Goal: Task Accomplishment & Management: Manage account settings

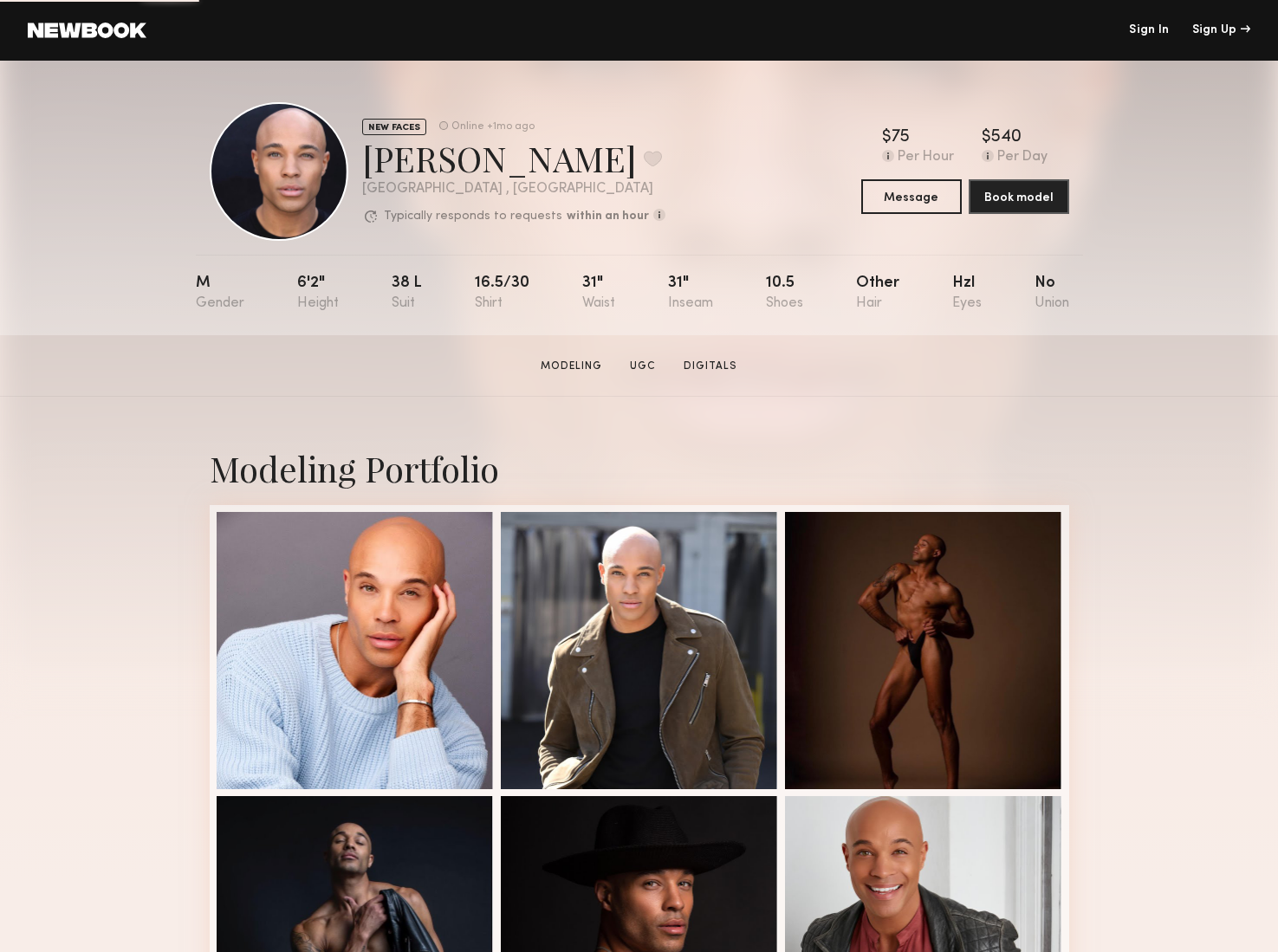
click at [1150, 32] on link "Sign In" at bounding box center [1149, 30] width 40 height 13
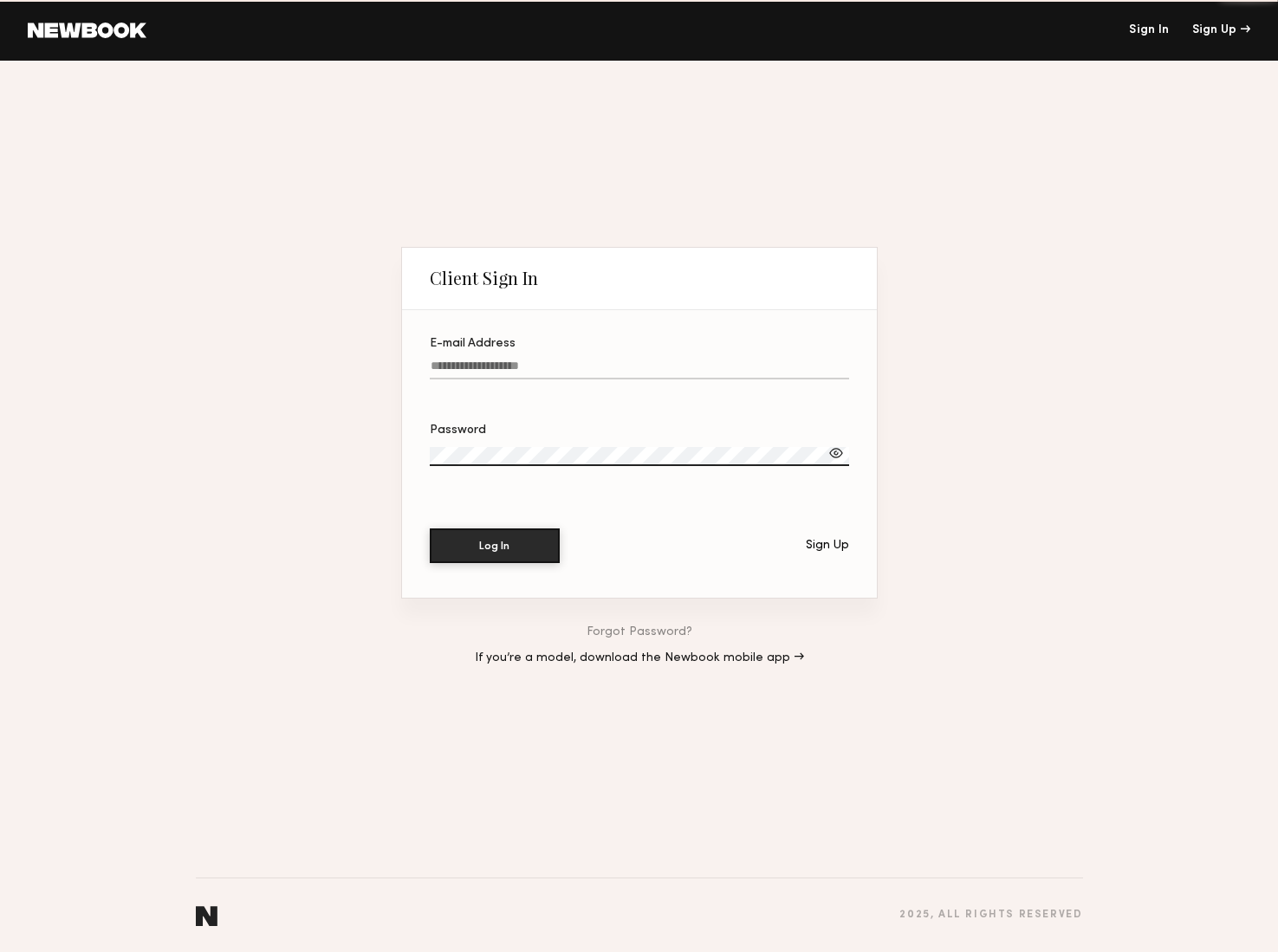
type input "**********"
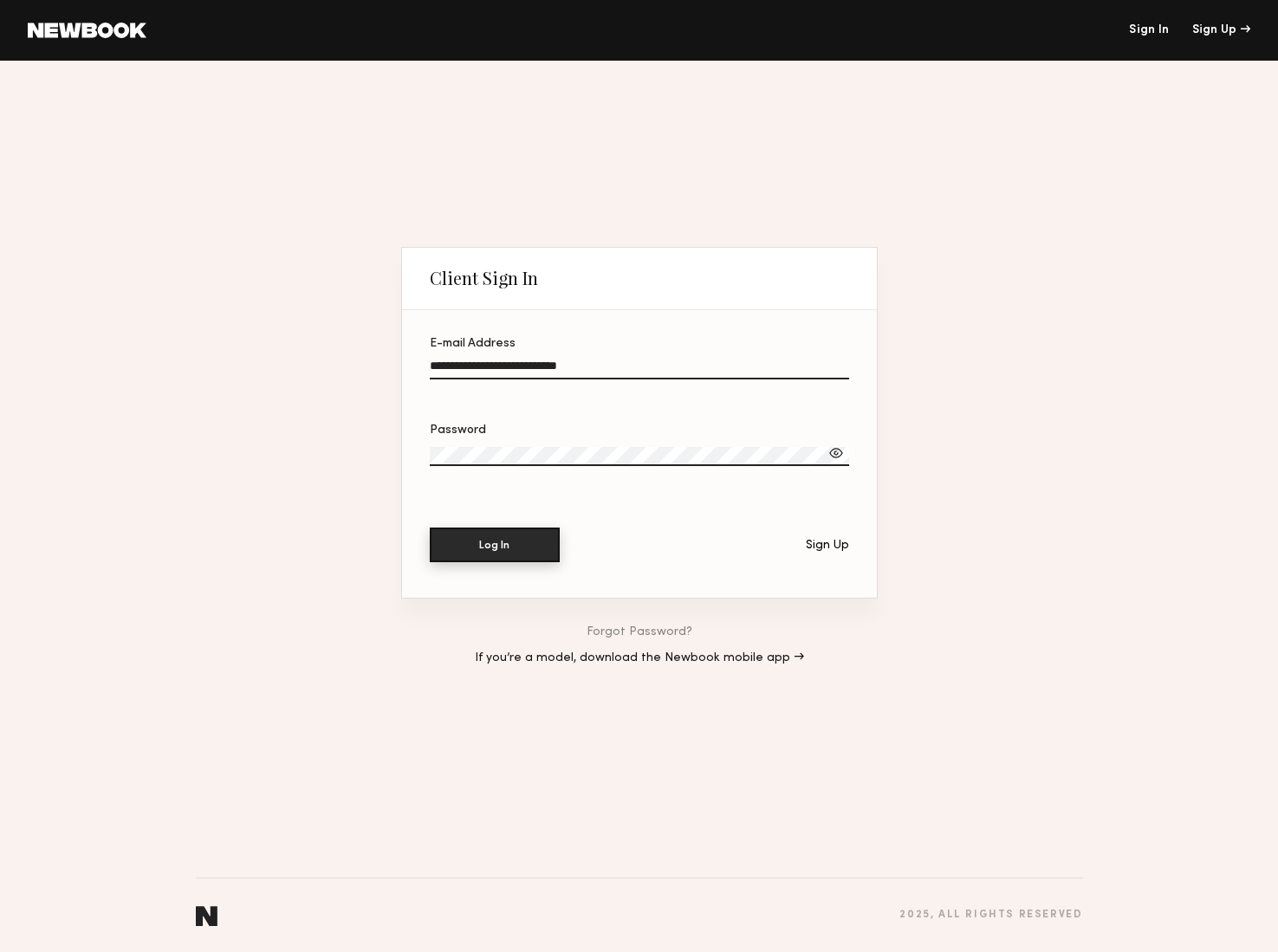
click at [501, 546] on button "Log In" at bounding box center [495, 544] width 130 height 35
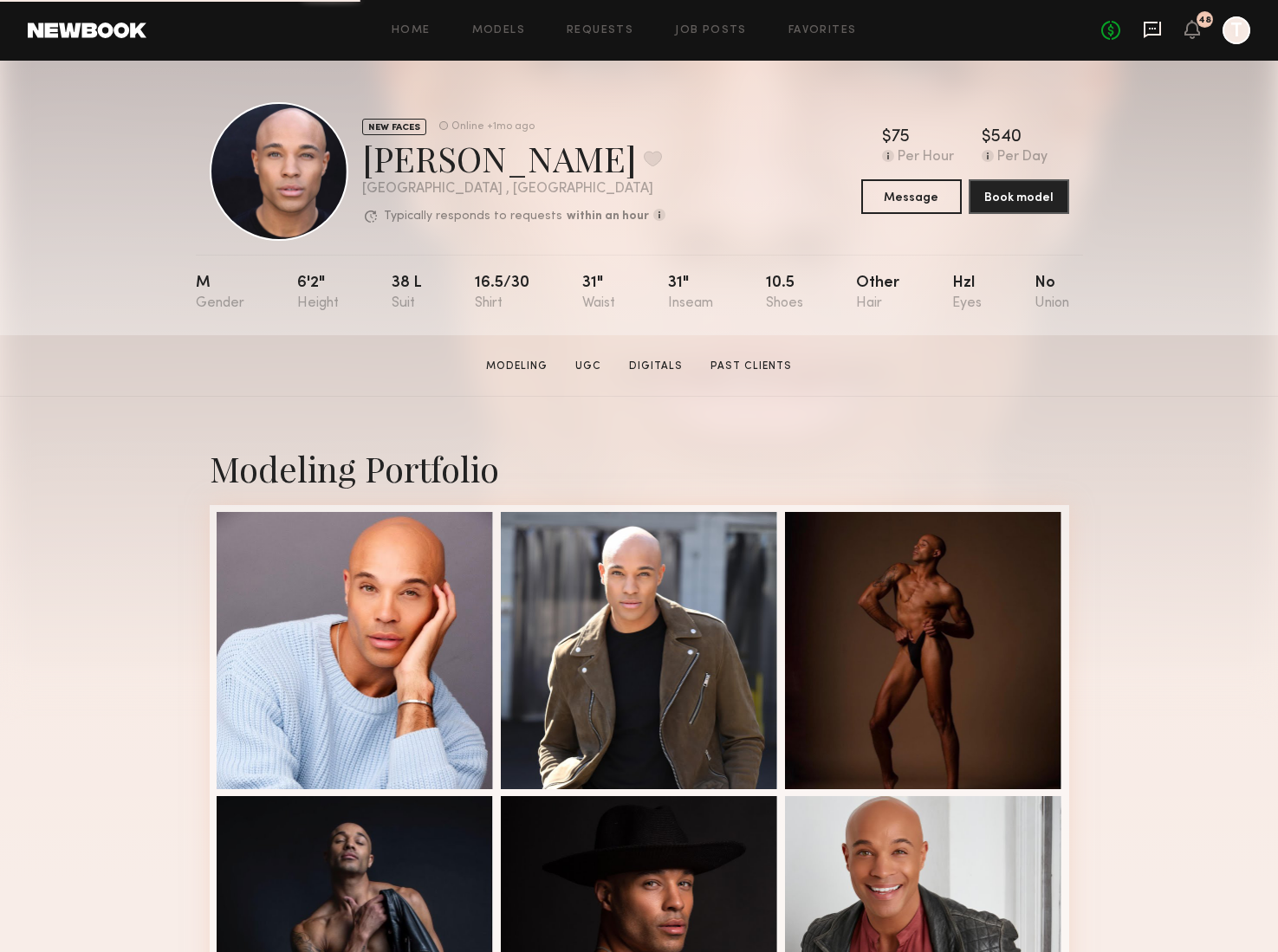
click at [1155, 29] on icon at bounding box center [1153, 29] width 7 height 2
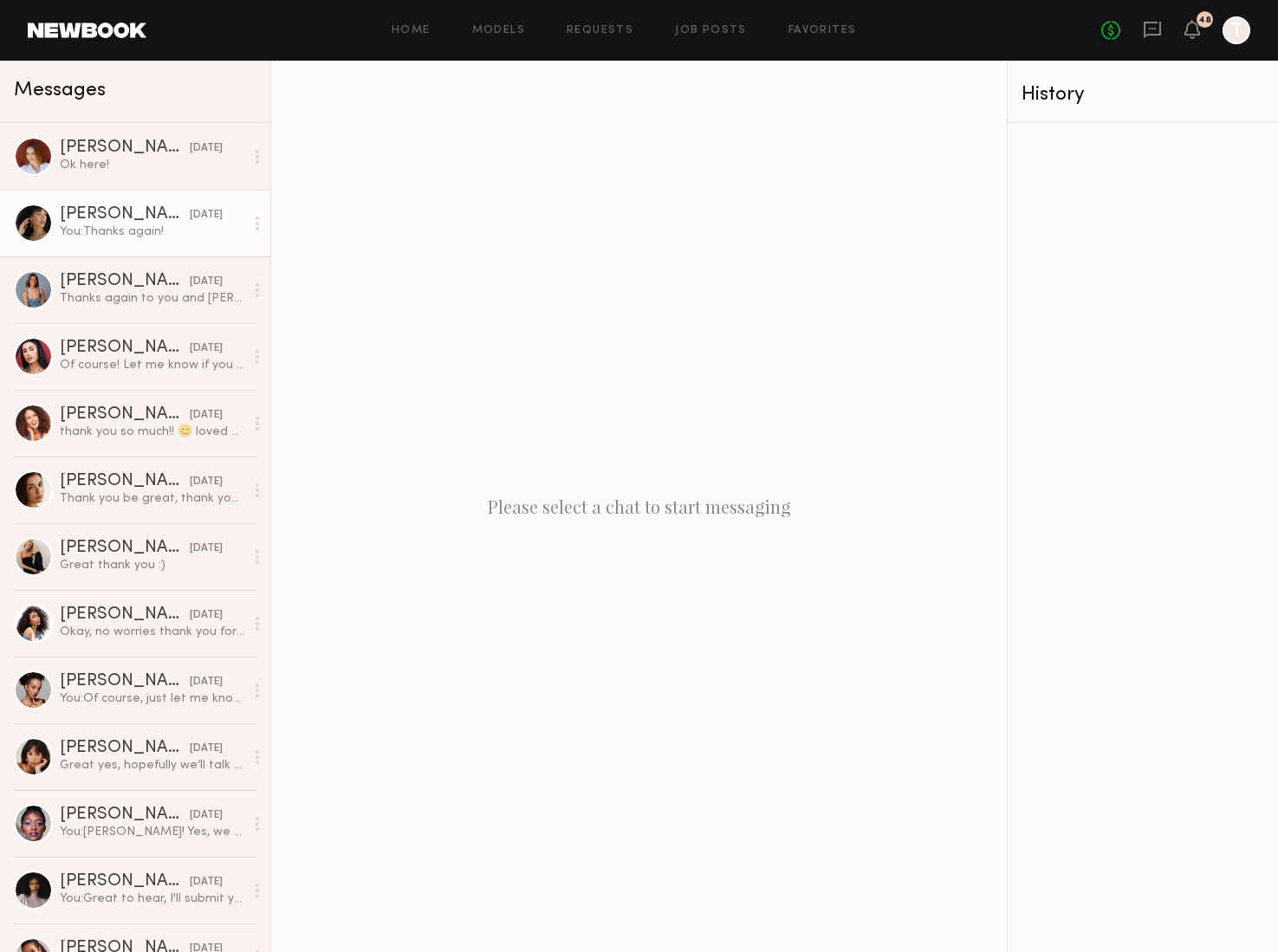
click at [190, 221] on div "[DATE]" at bounding box center [206, 215] width 33 height 16
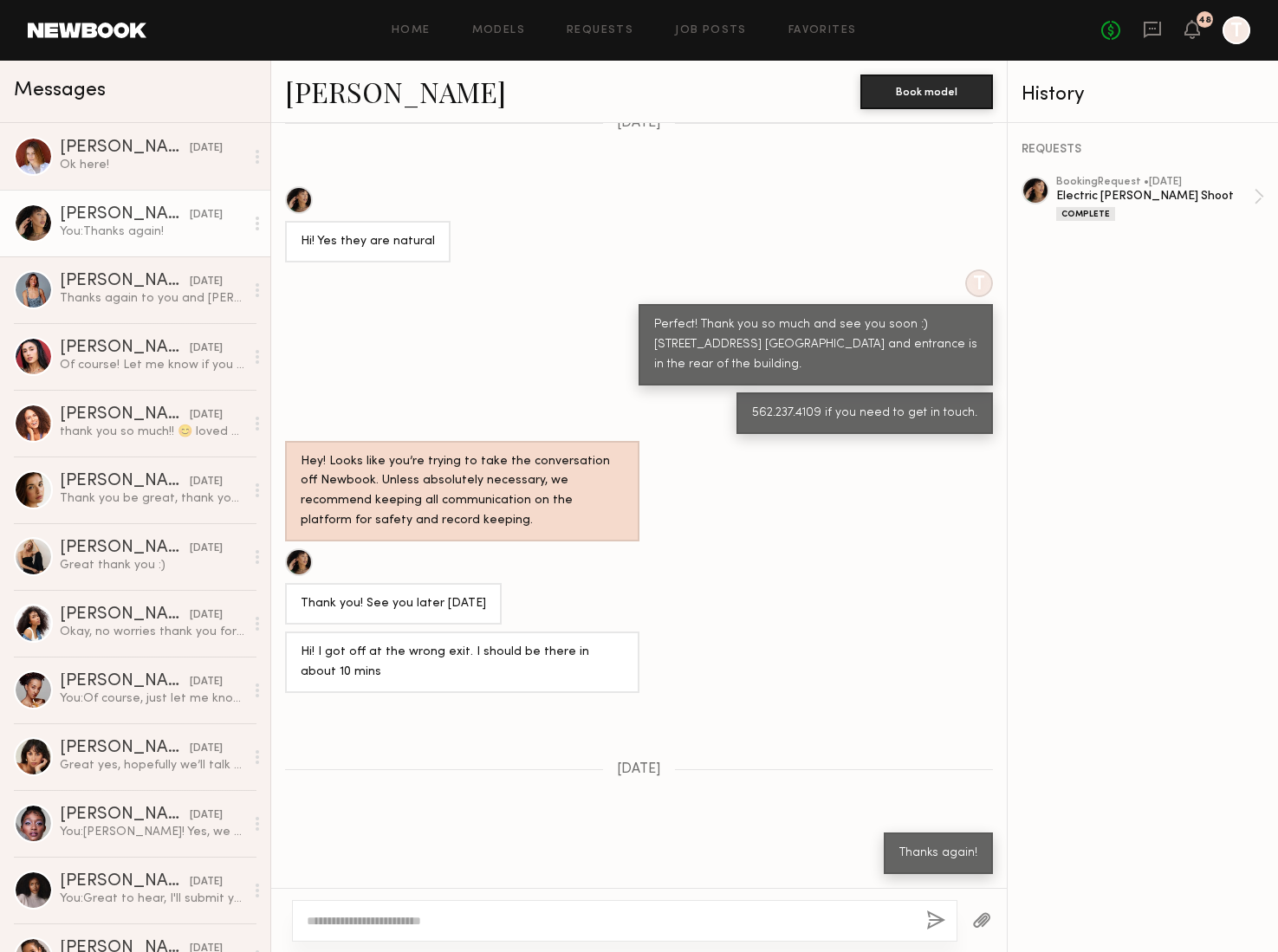
scroll to position [524, 0]
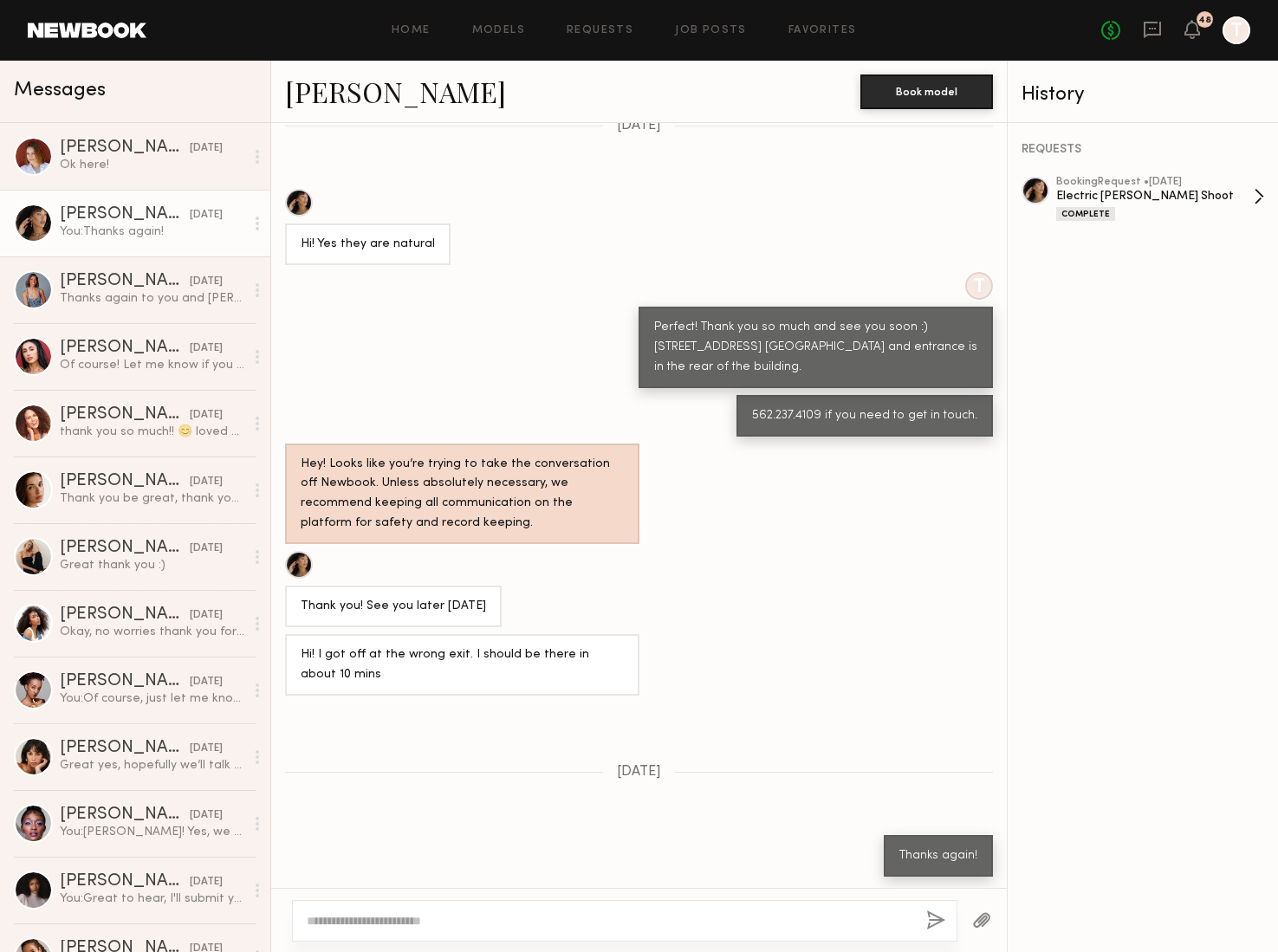
click at [1117, 197] on div "Electric [PERSON_NAME] Shoot" at bounding box center [1155, 196] width 198 height 16
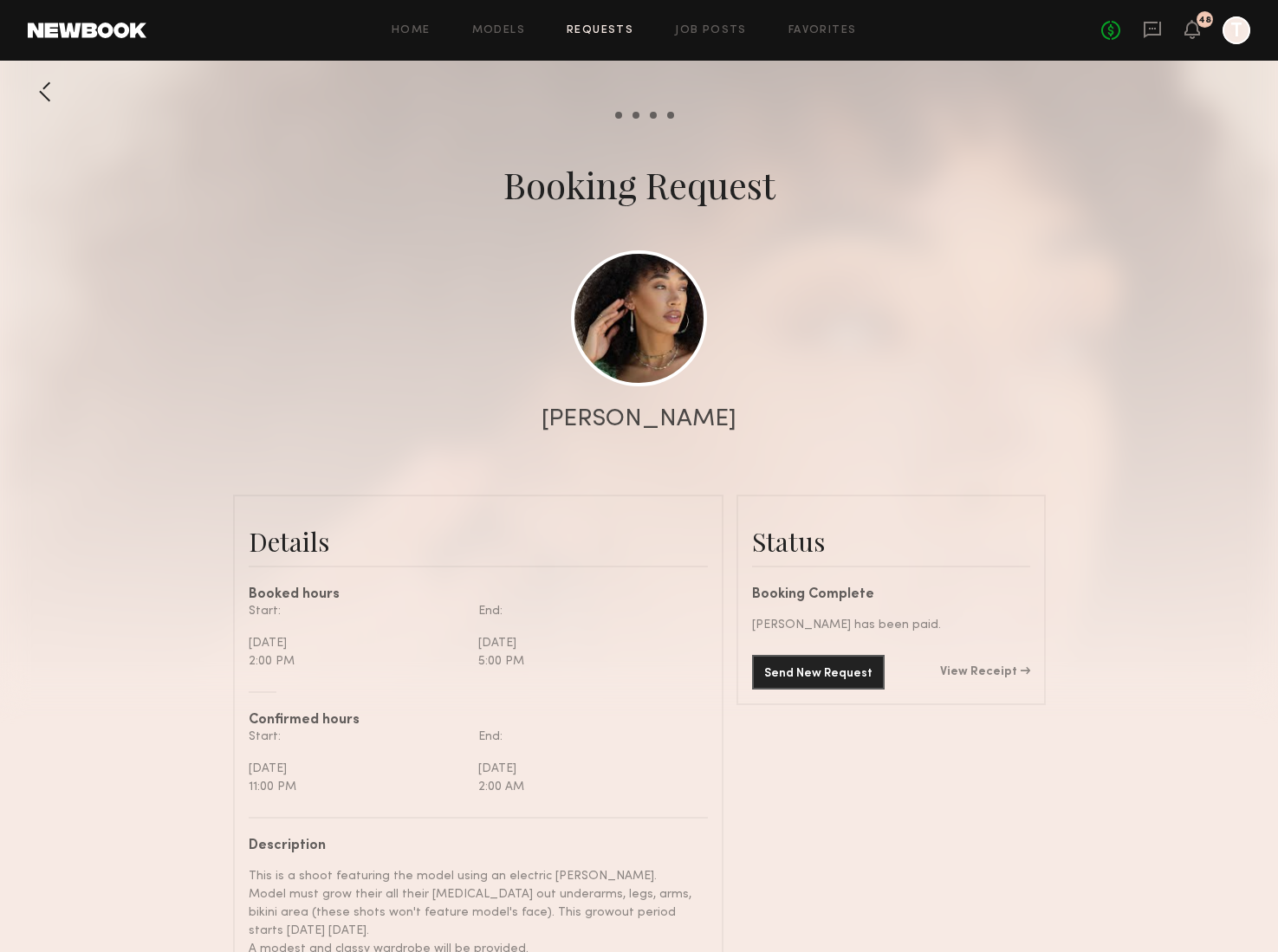
scroll to position [908, 0]
click at [991, 668] on link "View Receipt" at bounding box center [985, 672] width 90 height 13
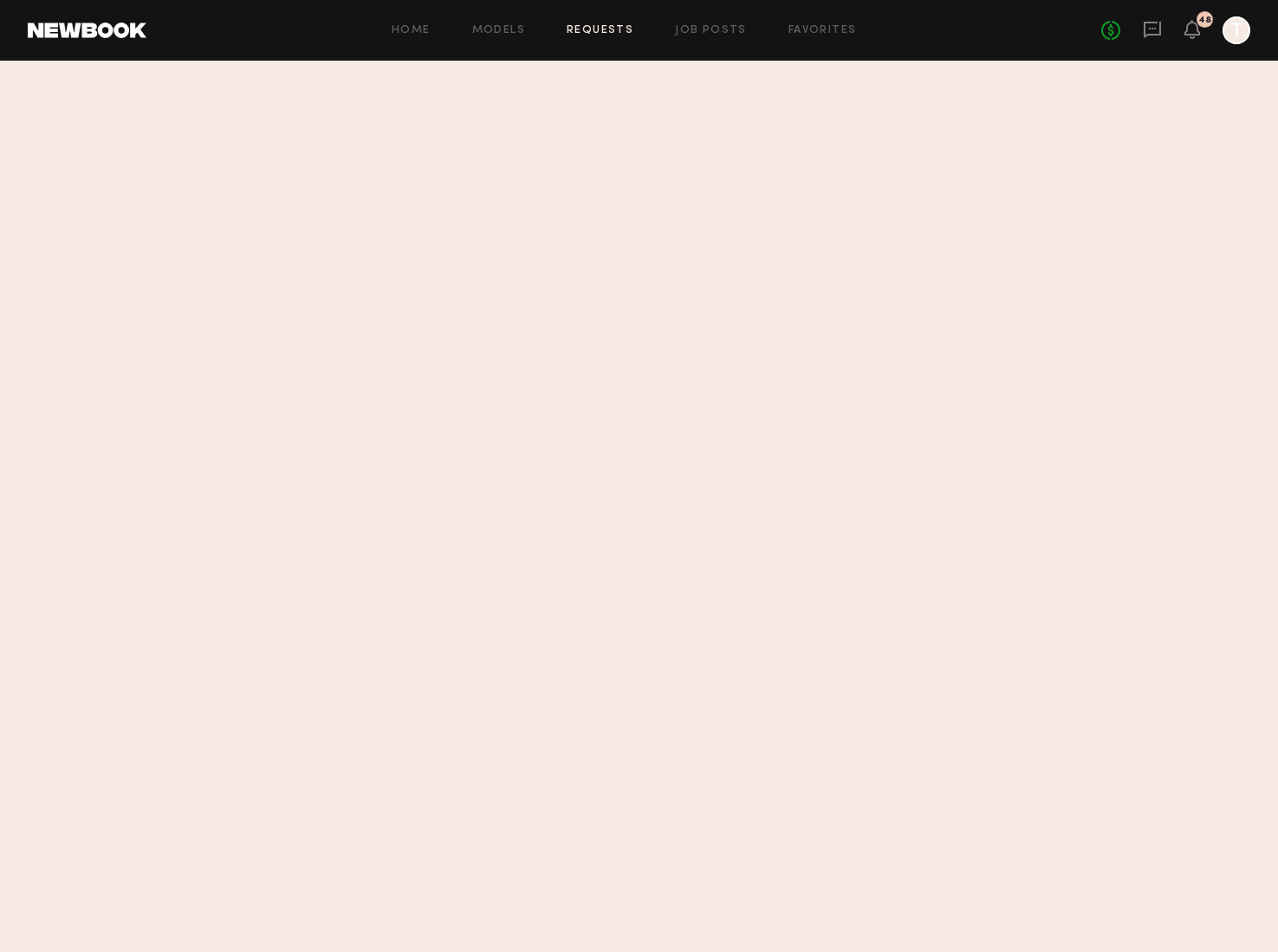
click at [981, 675] on section at bounding box center [639, 506] width 1278 height 891
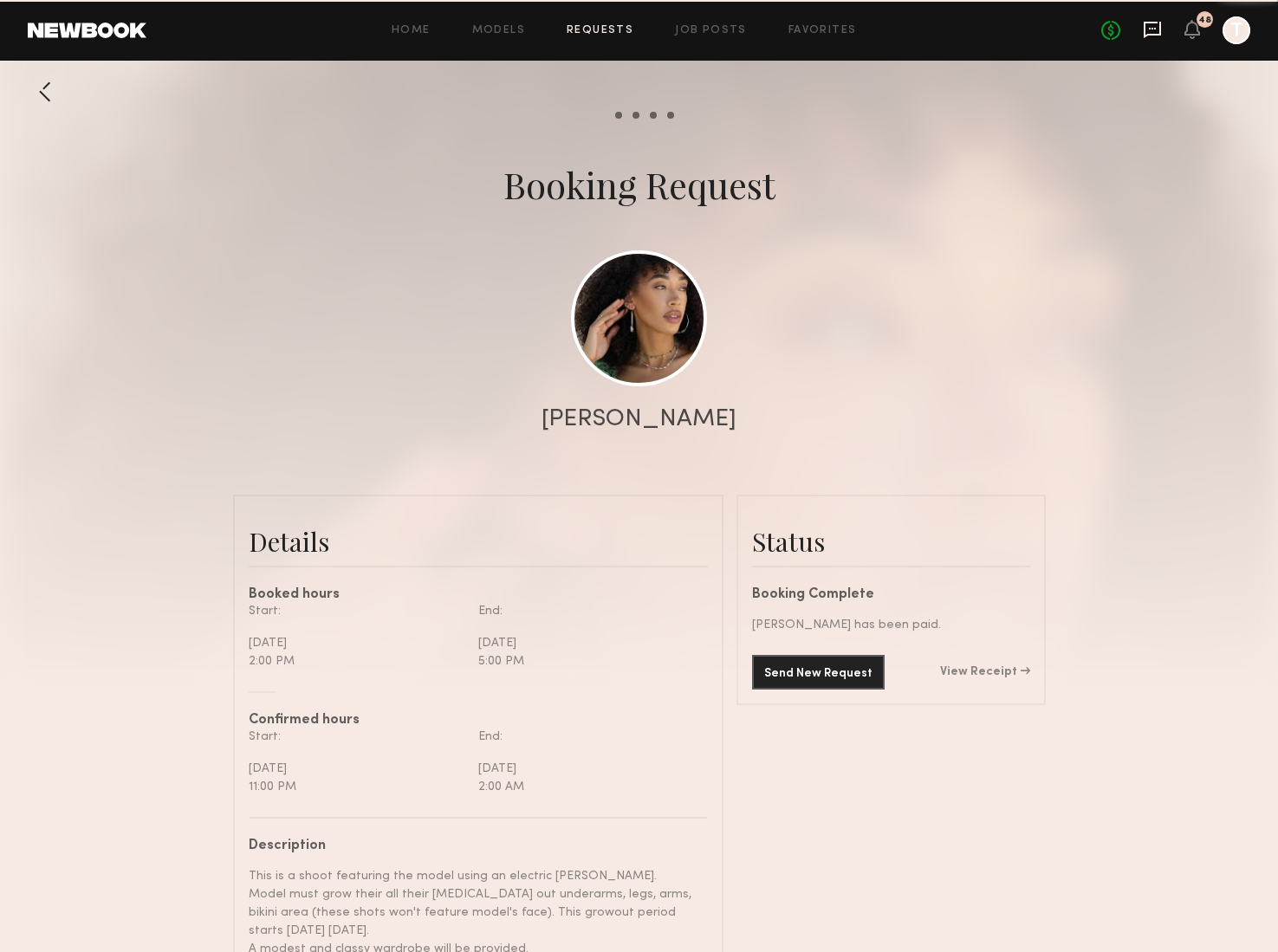
scroll to position [3456, 0]
click at [1147, 25] on icon at bounding box center [1152, 29] width 19 height 19
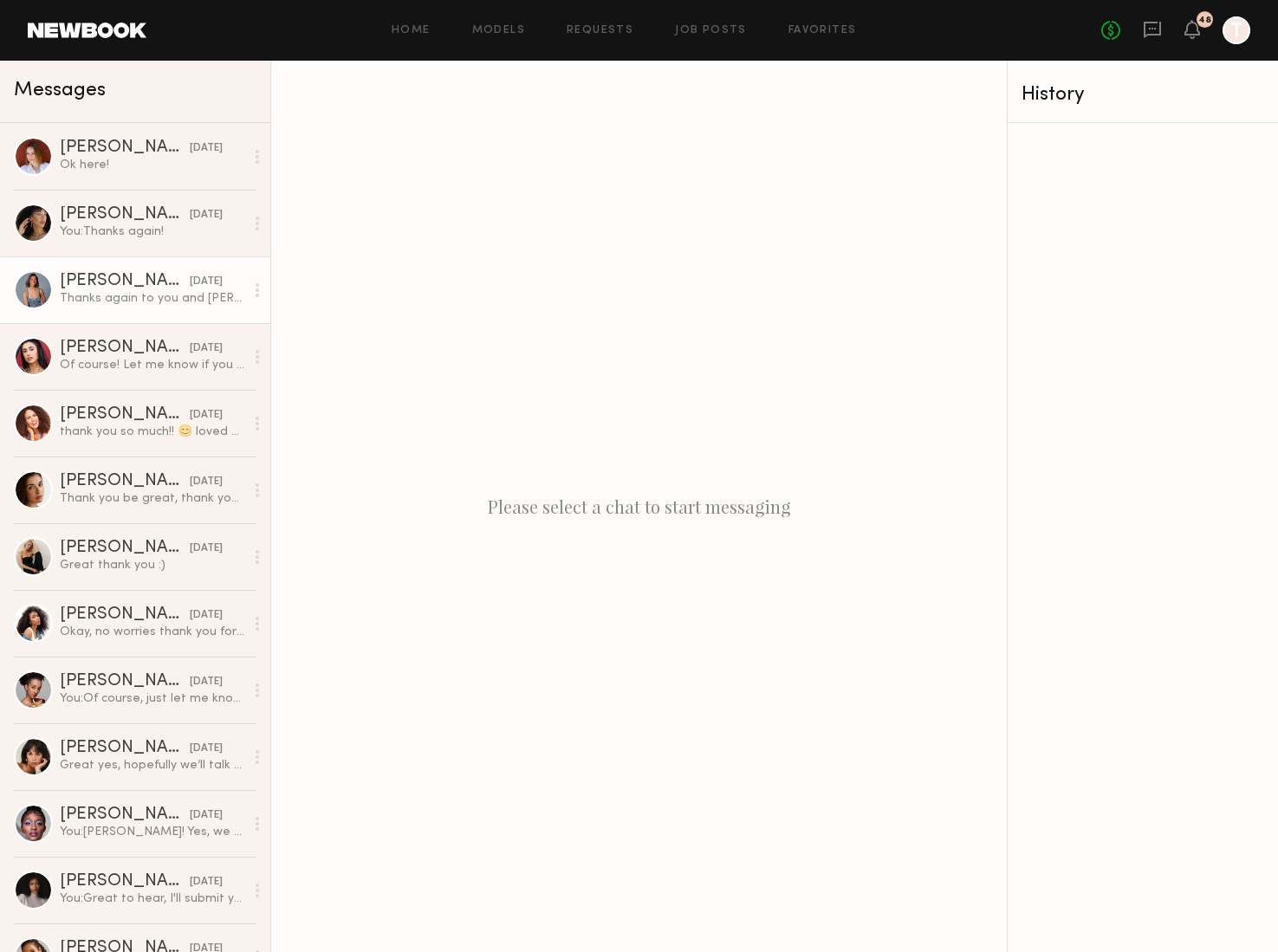
click at [129, 285] on div "[PERSON_NAME]" at bounding box center [124, 281] width 130 height 17
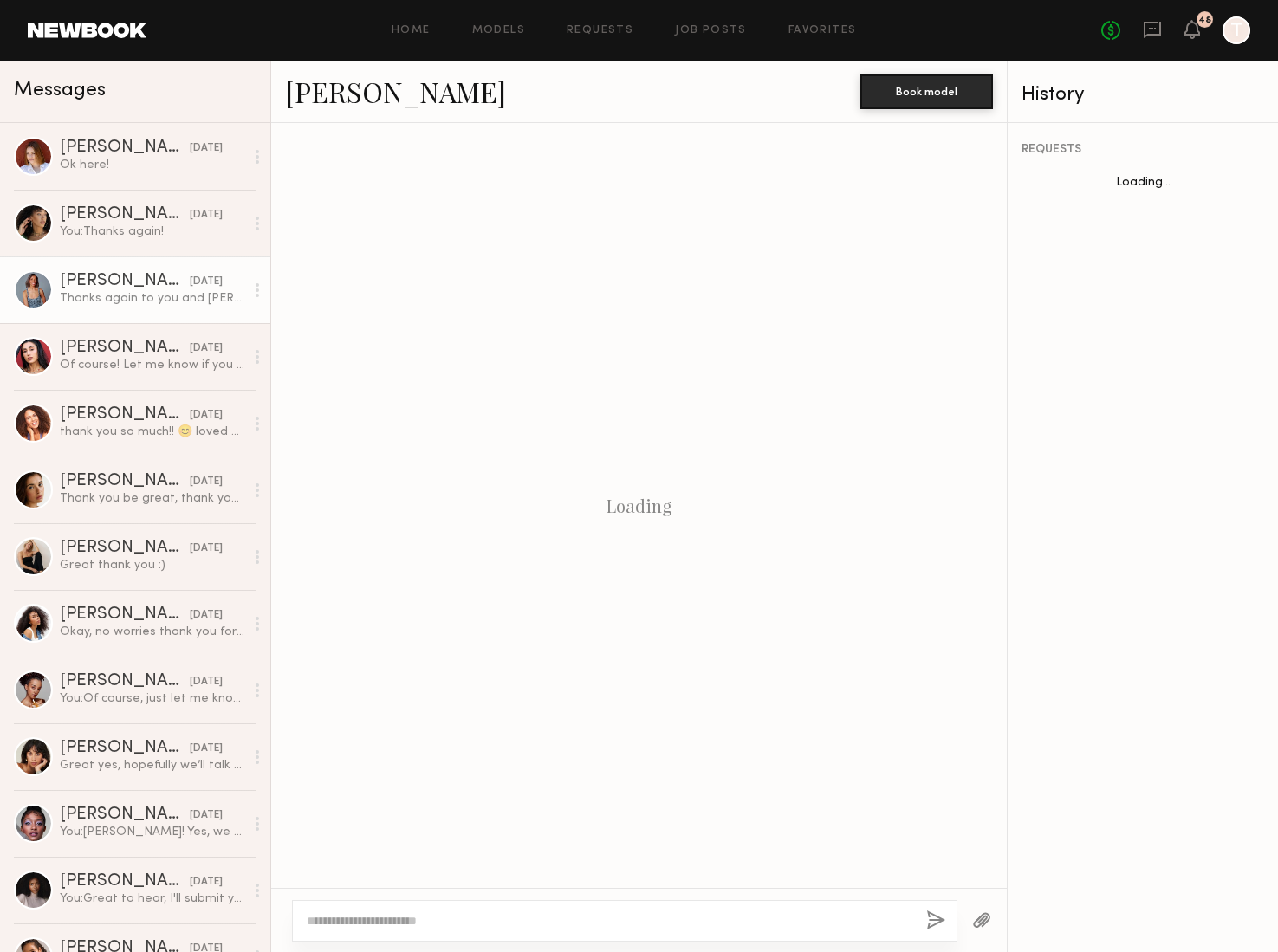
scroll to position [1121, 0]
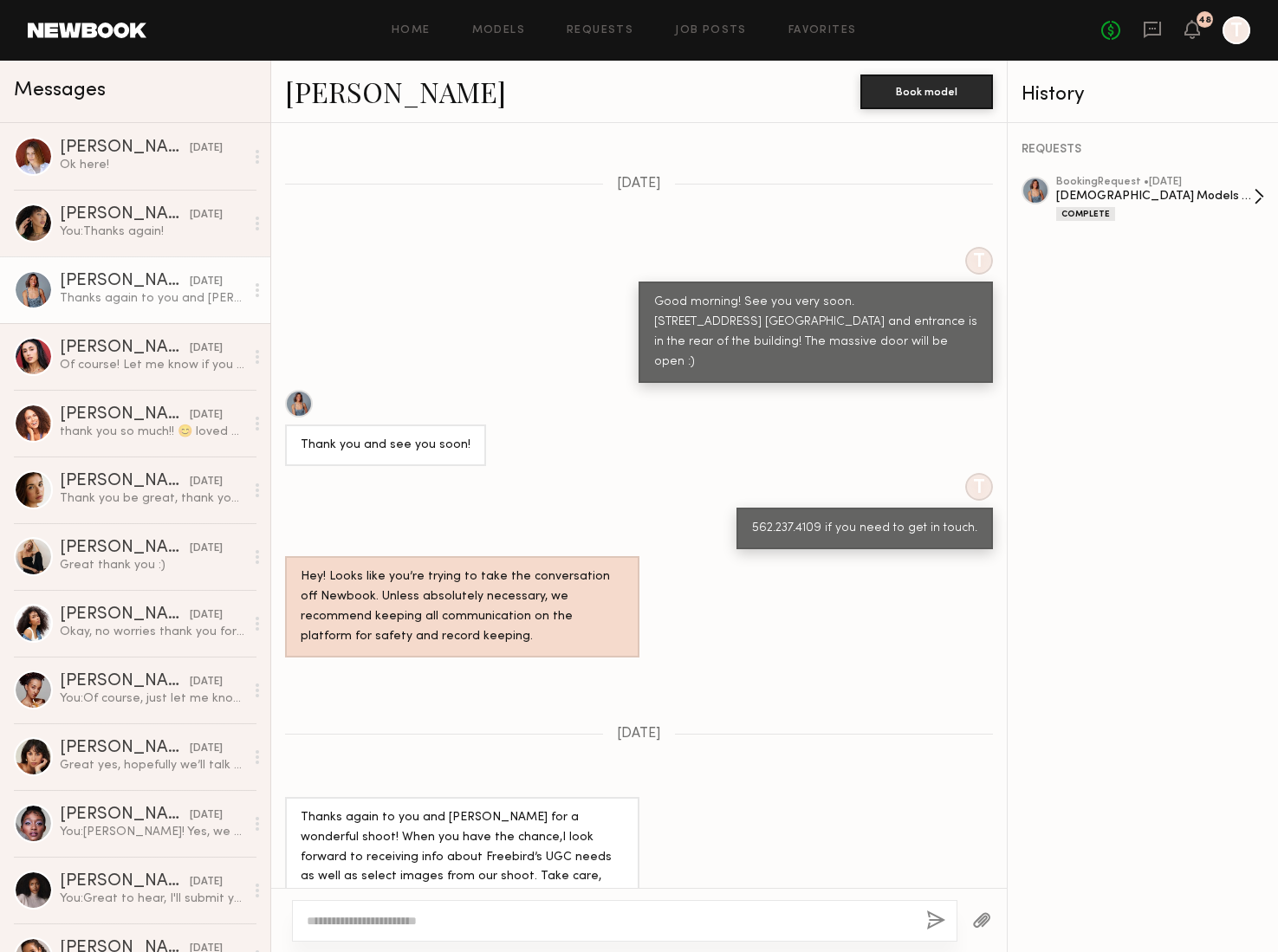
click at [1114, 191] on div "Female Models Wanted for Electric Razor Shoot" at bounding box center [1155, 196] width 198 height 16
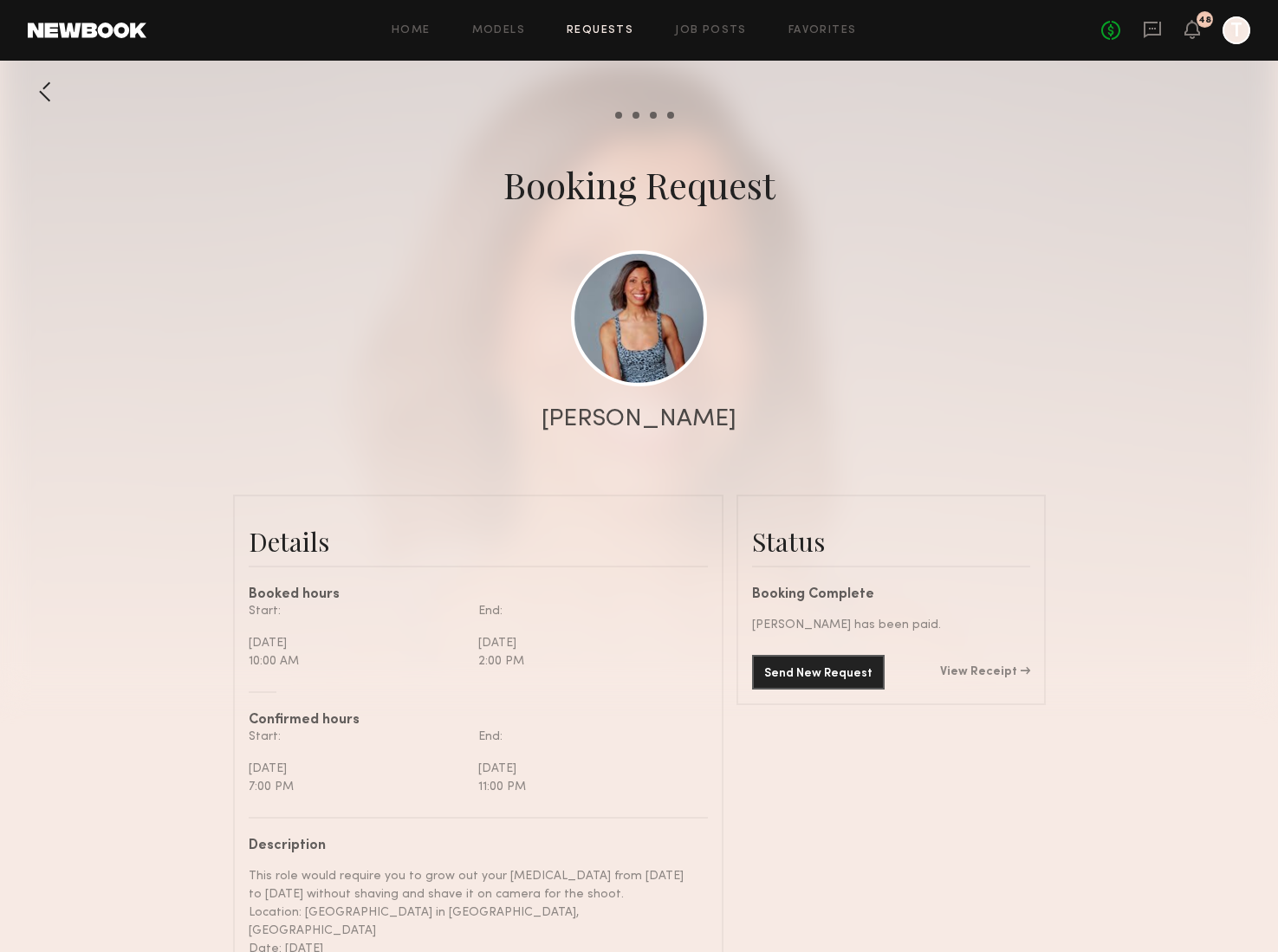
scroll to position [1563, 0]
click at [968, 663] on div "Send New Request View Receipt" at bounding box center [891, 672] width 278 height 35
click at [968, 672] on link "View Receipt" at bounding box center [985, 672] width 90 height 13
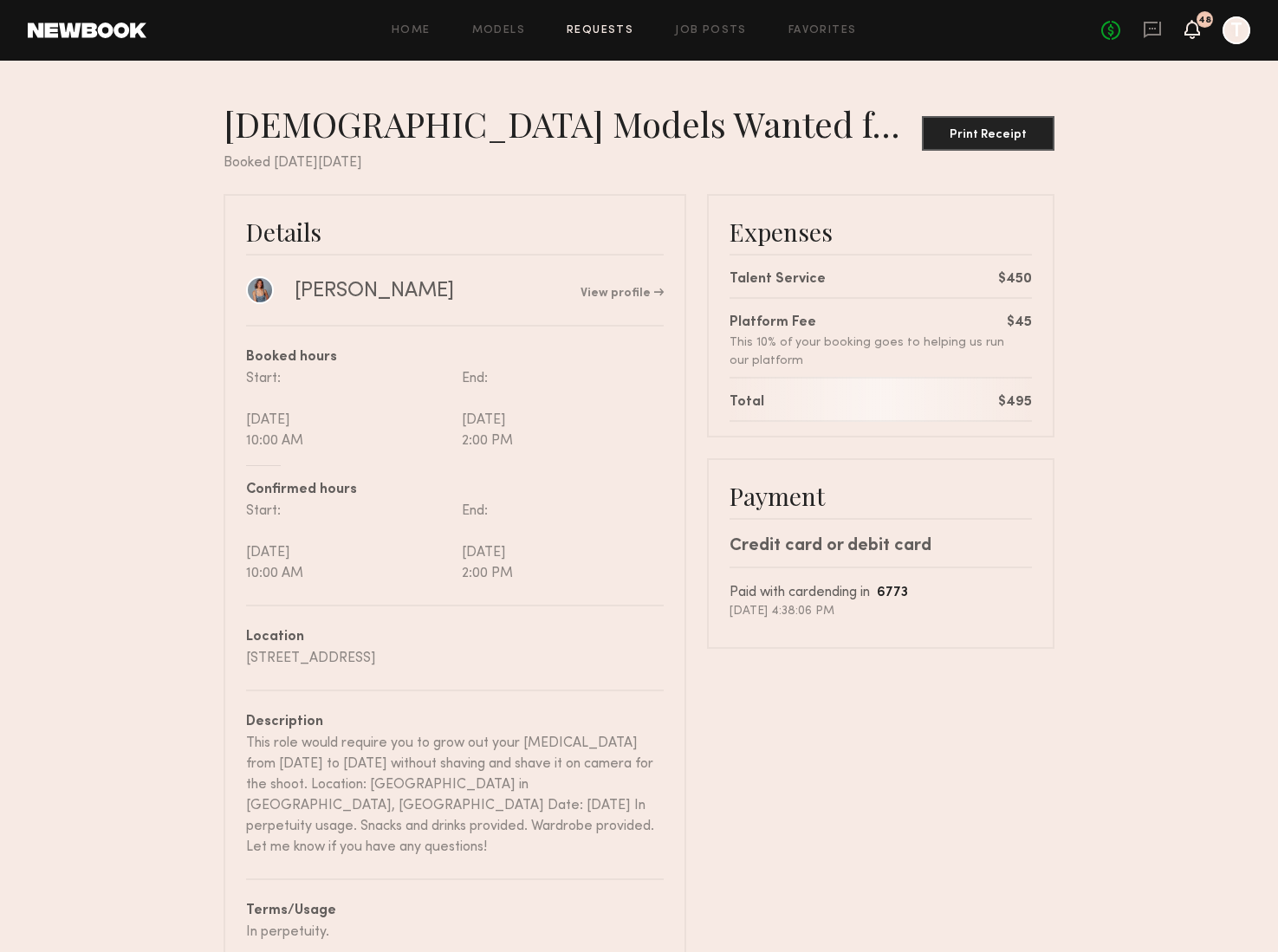
click at [1197, 28] on icon at bounding box center [1193, 29] width 14 height 13
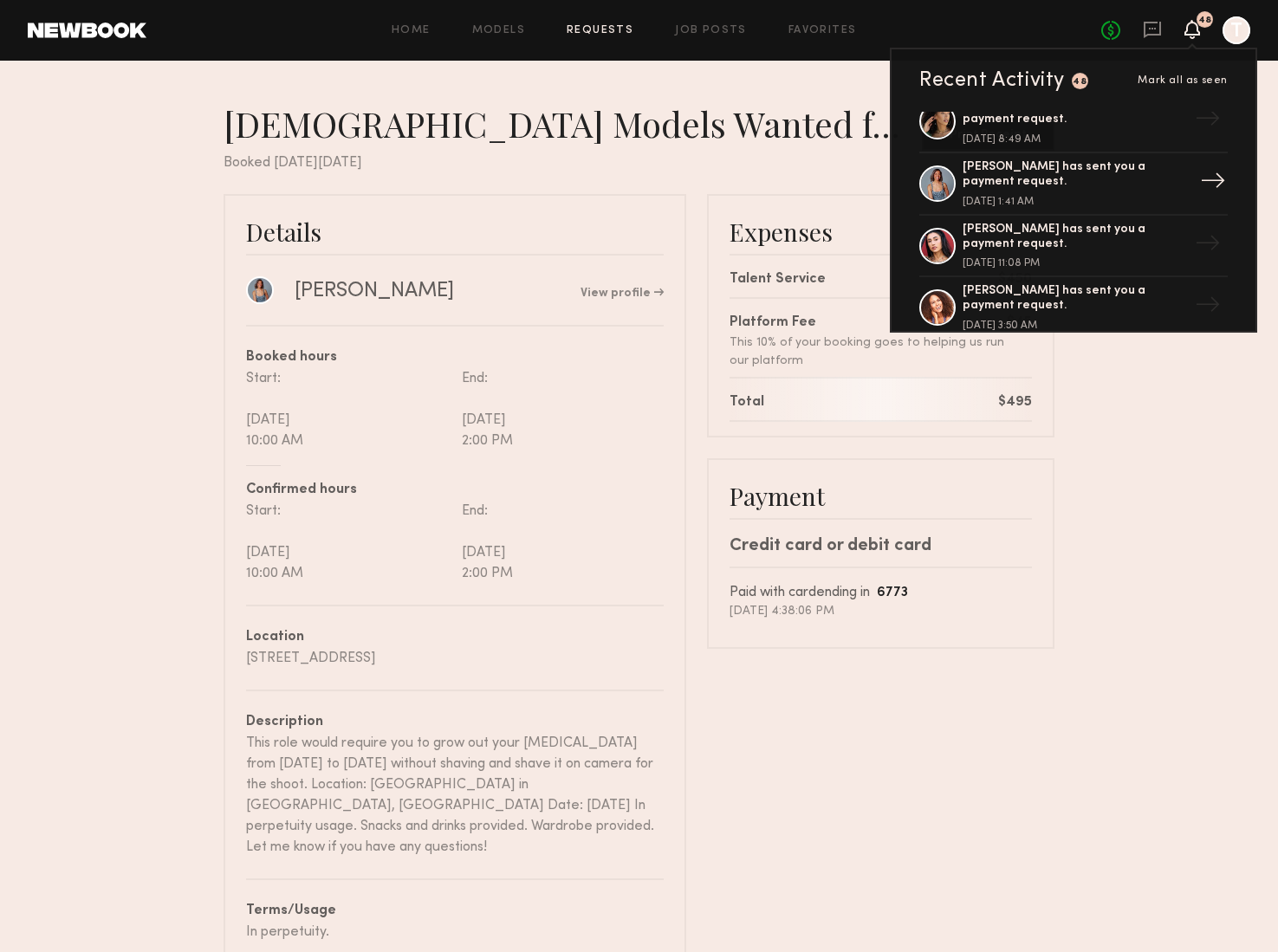
scroll to position [87, 0]
click at [1045, 239] on div "Gabriela L. has sent you a payment request." at bounding box center [1076, 234] width 225 height 29
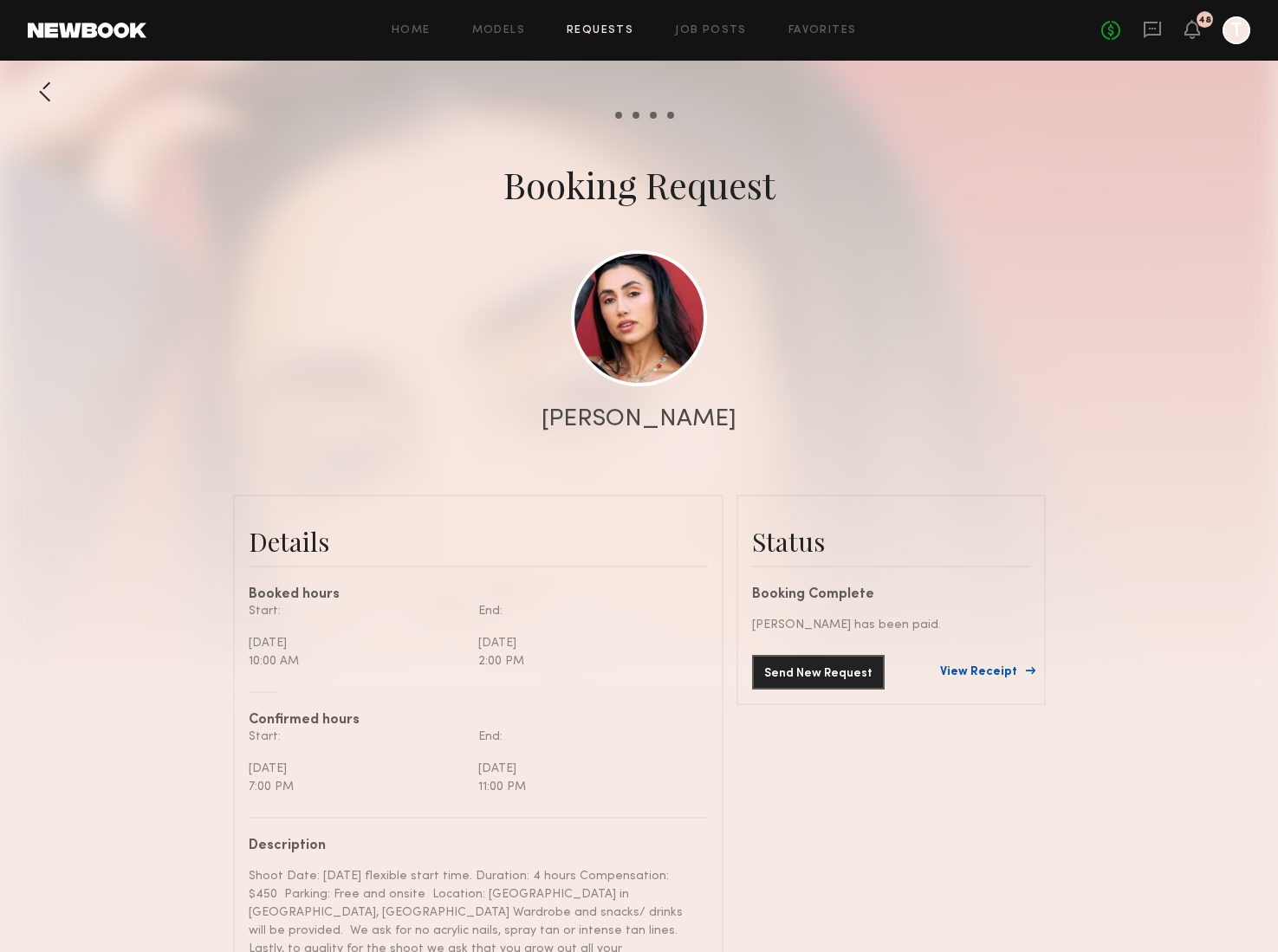
scroll to position [629, 0]
click at [962, 669] on link "View Receipt" at bounding box center [985, 672] width 90 height 13
